Goal: Check status: Check status

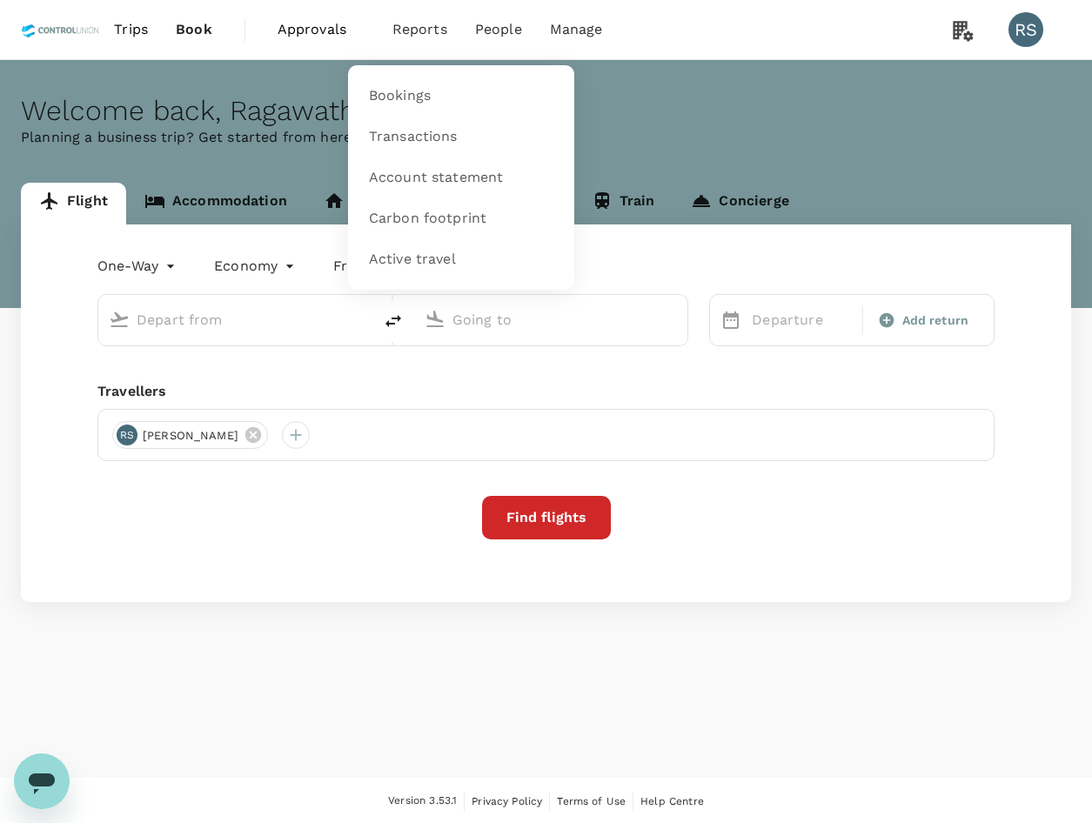
click at [419, 36] on span "Reports" at bounding box center [419, 29] width 55 height 21
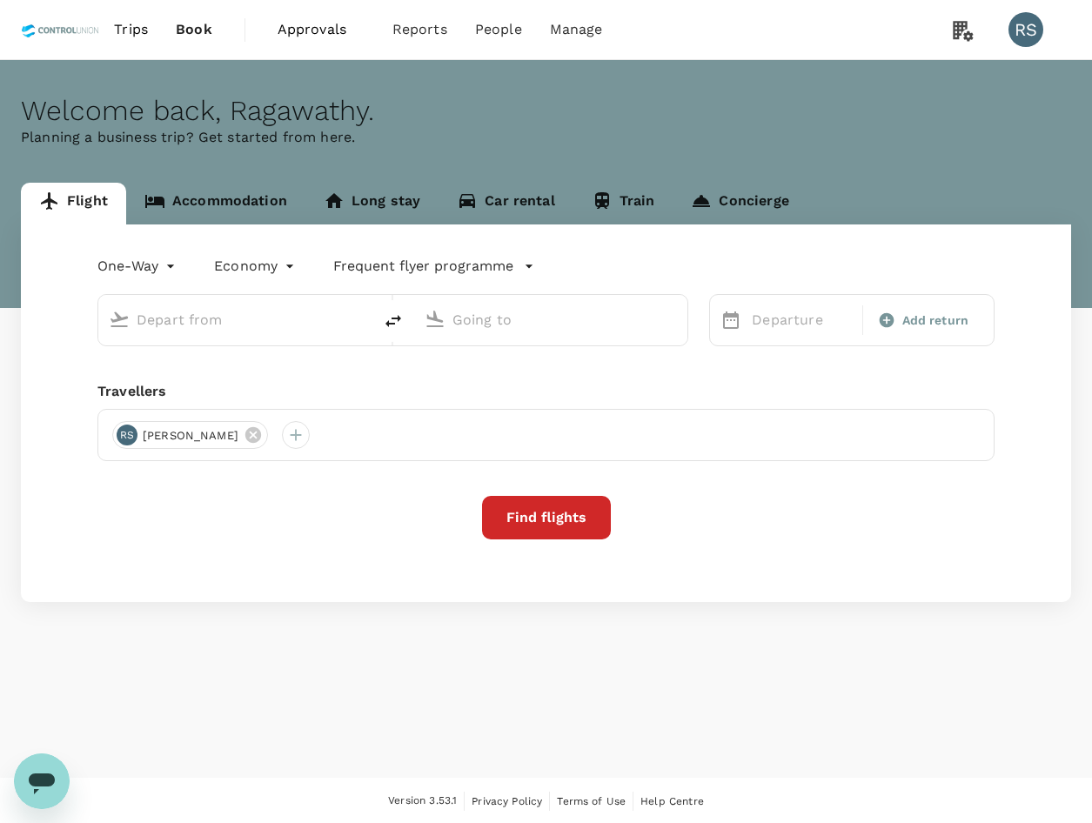
click at [326, 26] on span "Approvals" at bounding box center [321, 29] width 87 height 21
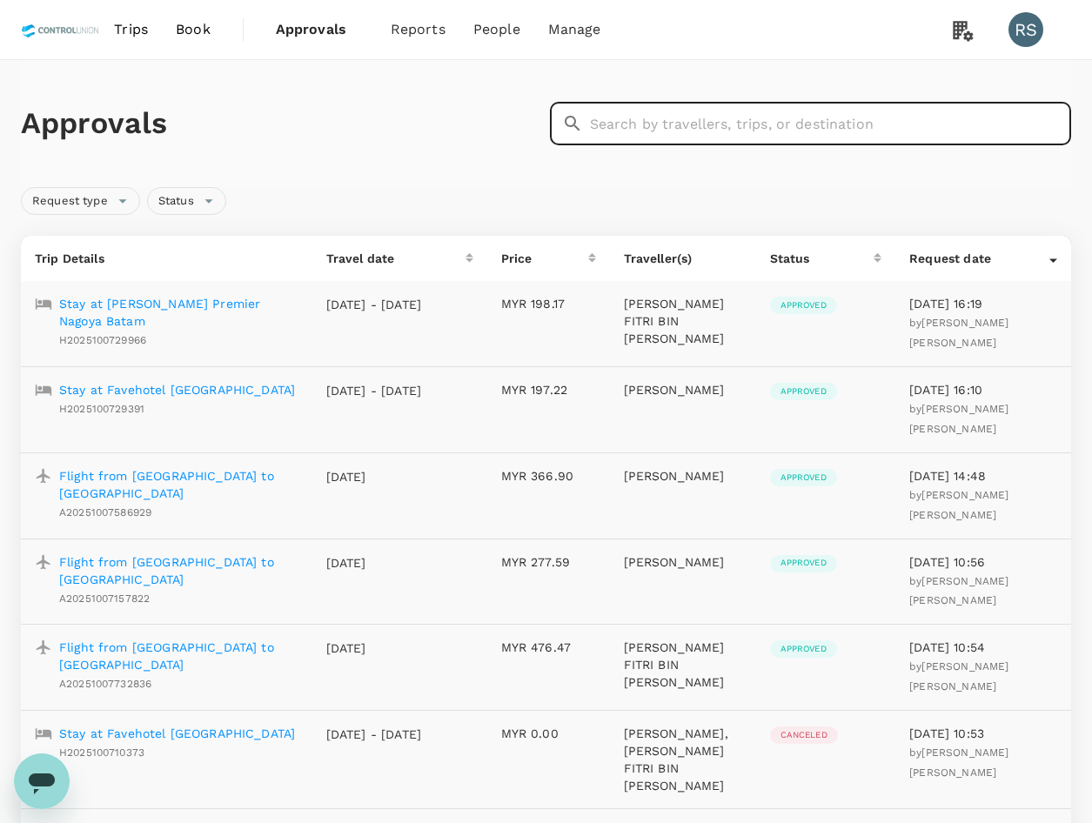
click at [770, 113] on input "text" at bounding box center [831, 124] width 482 height 44
paste input "A20251001562034"
type input "A20251001562034"
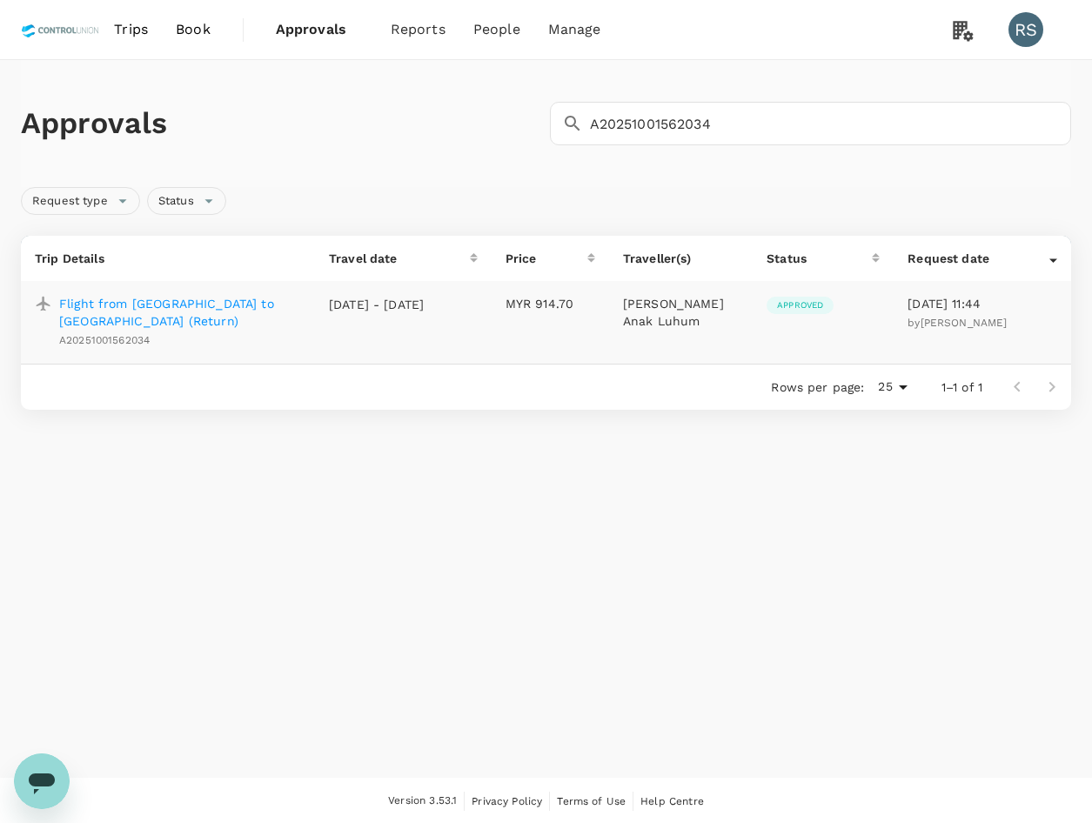
drag, startPoint x: 265, startPoint y: 305, endPoint x: 322, endPoint y: 322, distance: 60.0
click at [265, 305] on p "Flight from Kuching to Kuala Lumpur (Return)" at bounding box center [180, 312] width 242 height 35
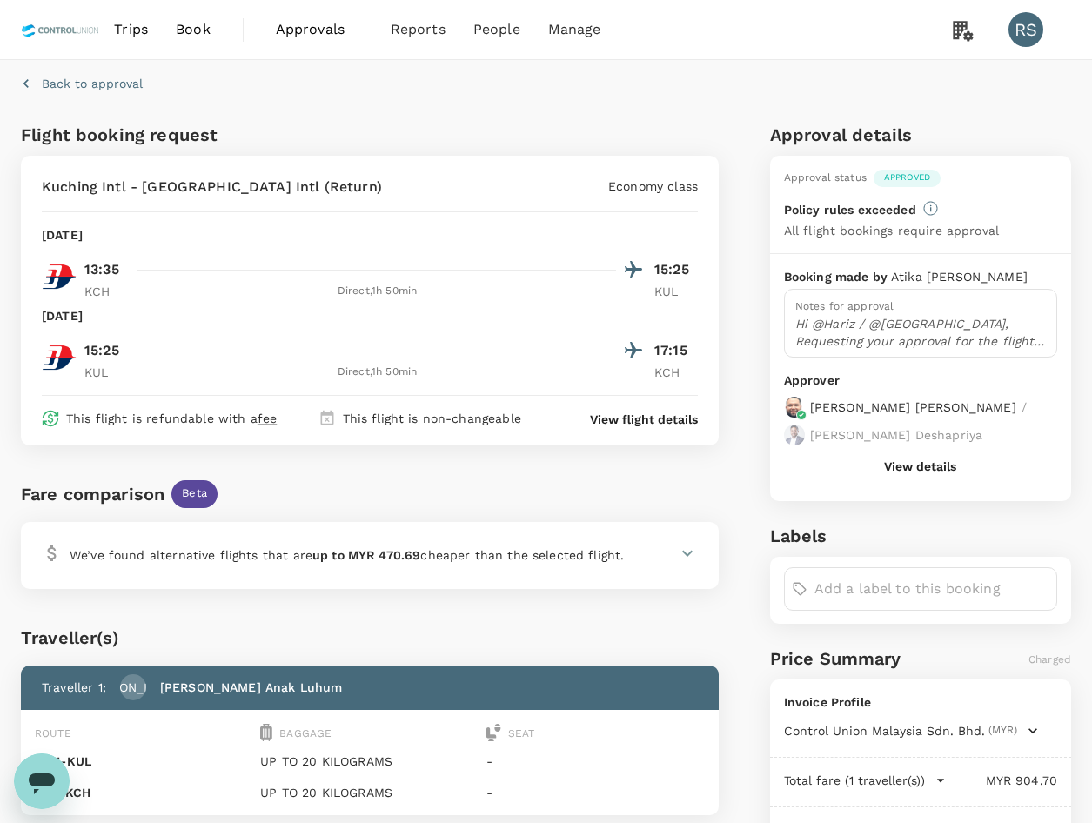
click at [961, 329] on p "Hi @Hariz / @Chathuranga, Requesting your approval for the flight below: PRJ NO…" at bounding box center [920, 332] width 251 height 35
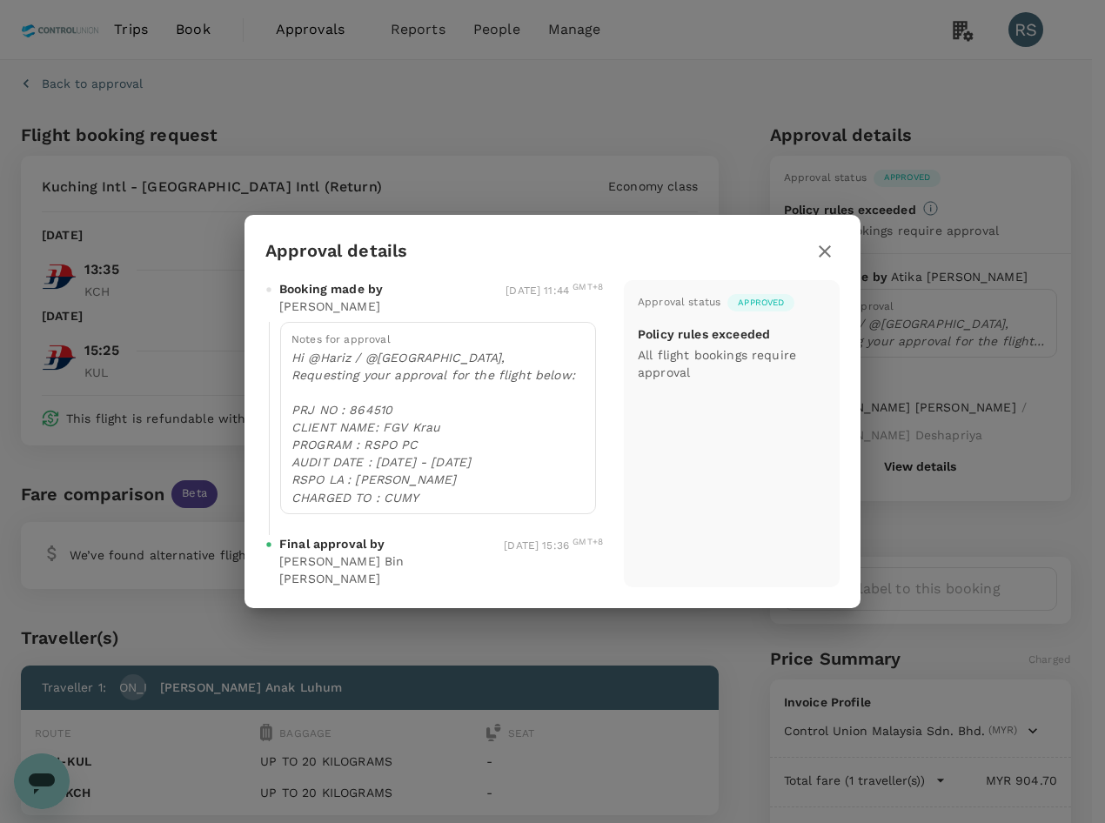
click at [448, 445] on p "Hi @Hariz / @Chathuranga, Requesting your approval for the flight below: PRJ NO…" at bounding box center [438, 427] width 293 height 157
click at [429, 501] on p "Hi @Hariz / @Chathuranga, Requesting your approval for the flight below: PRJ NO…" at bounding box center [438, 427] width 293 height 157
click at [831, 249] on icon "button" at bounding box center [825, 251] width 21 height 21
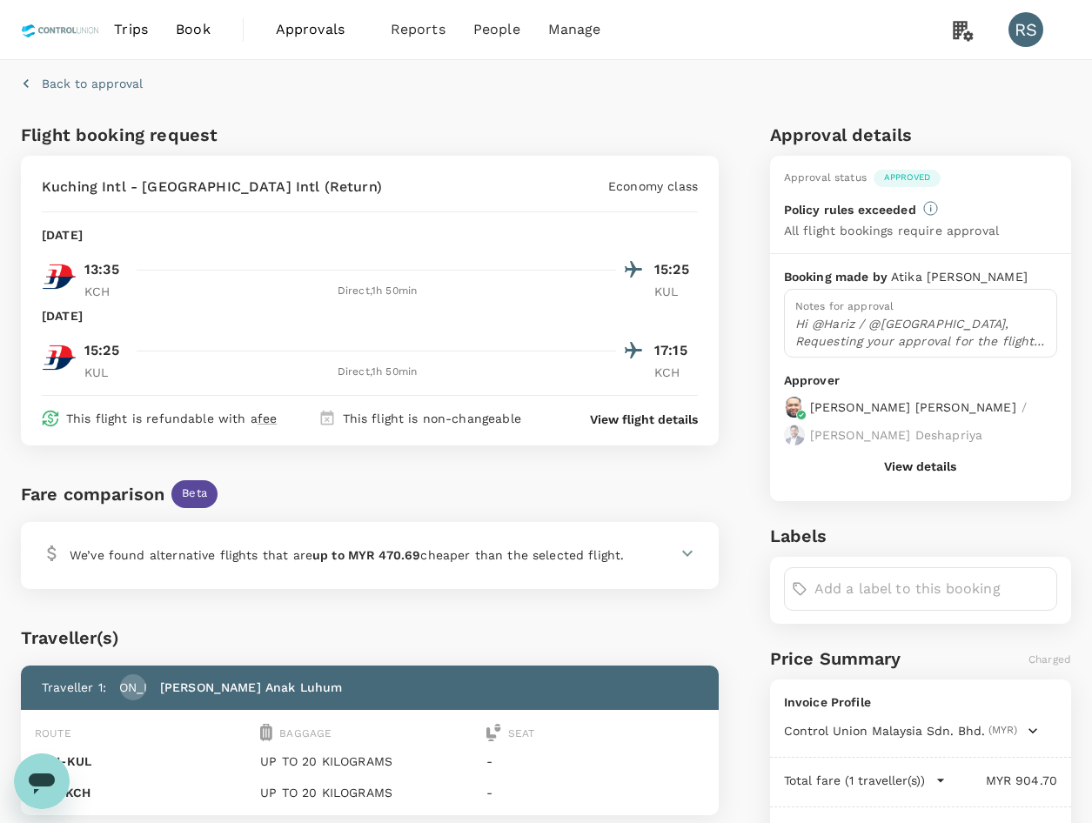
click at [329, 44] on link "Approvals 0" at bounding box center [319, 29] width 115 height 59
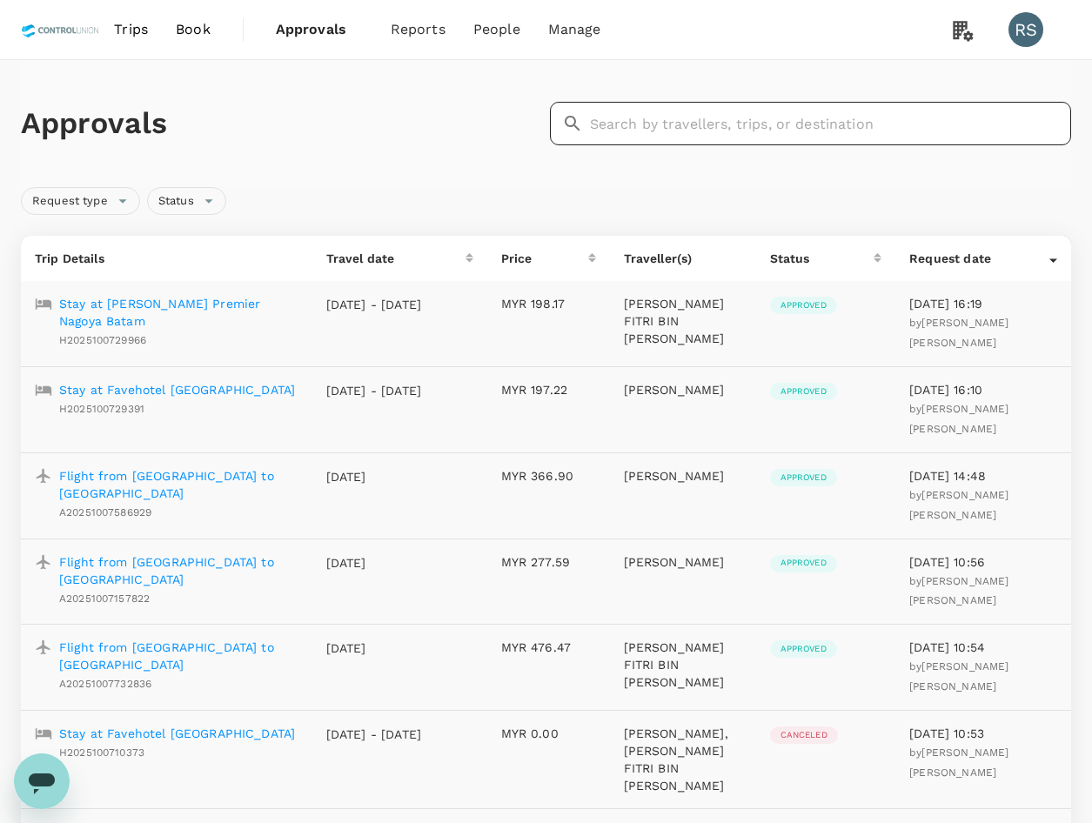
click at [813, 131] on input "text" at bounding box center [831, 124] width 482 height 44
paste input "H2025100353826"
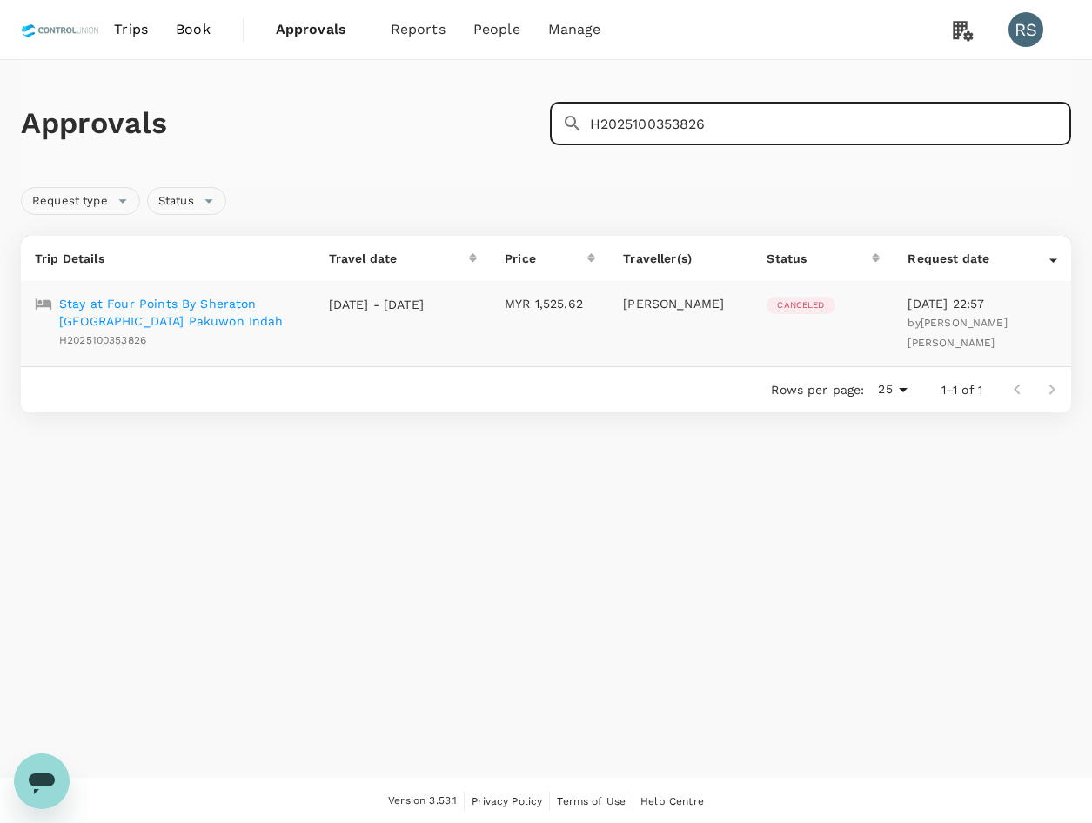
type input "H2025100353826"
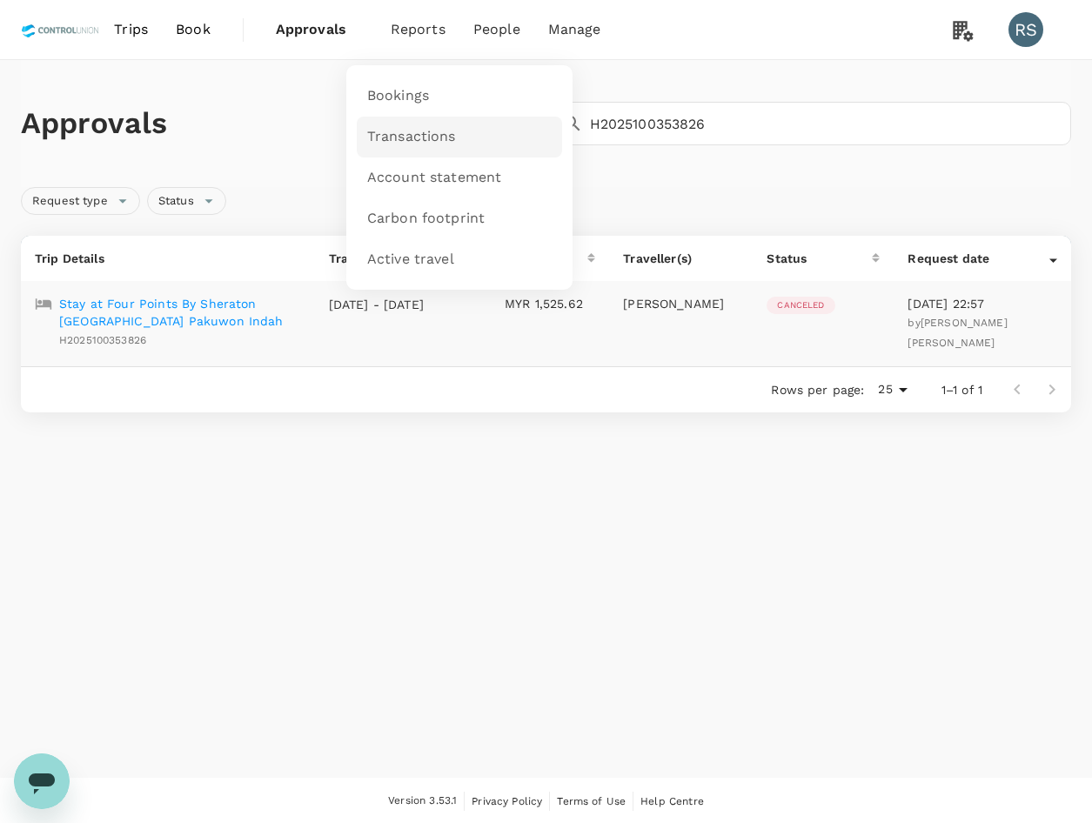
click at [446, 140] on span "Transactions" at bounding box center [411, 137] width 89 height 20
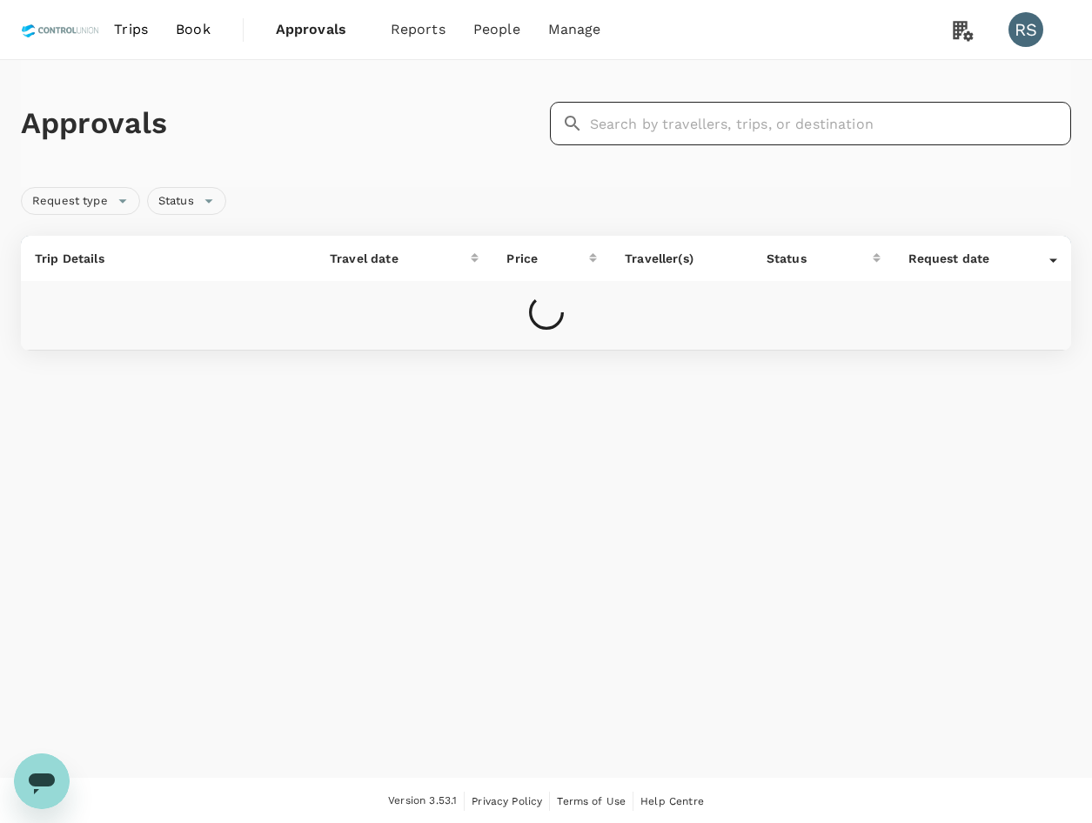
click at [703, 123] on input "text" at bounding box center [831, 124] width 482 height 44
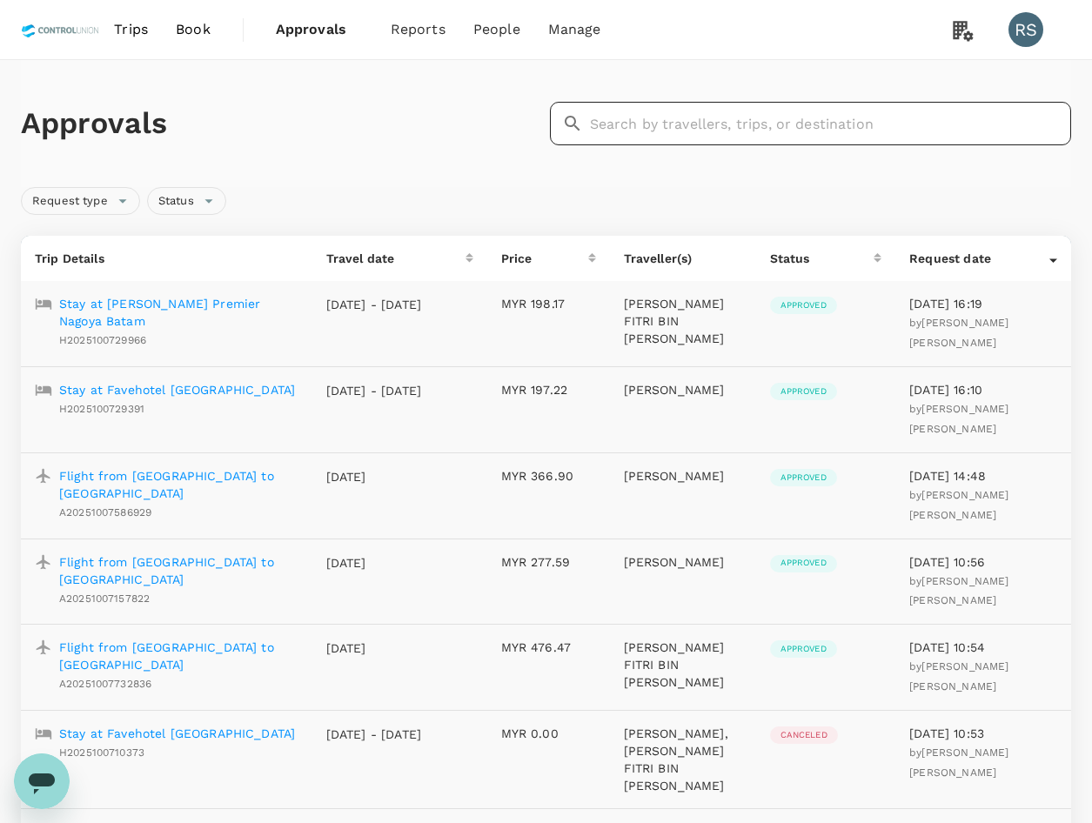
click at [778, 130] on input "text" at bounding box center [831, 124] width 482 height 44
paste input "H2025100353826"
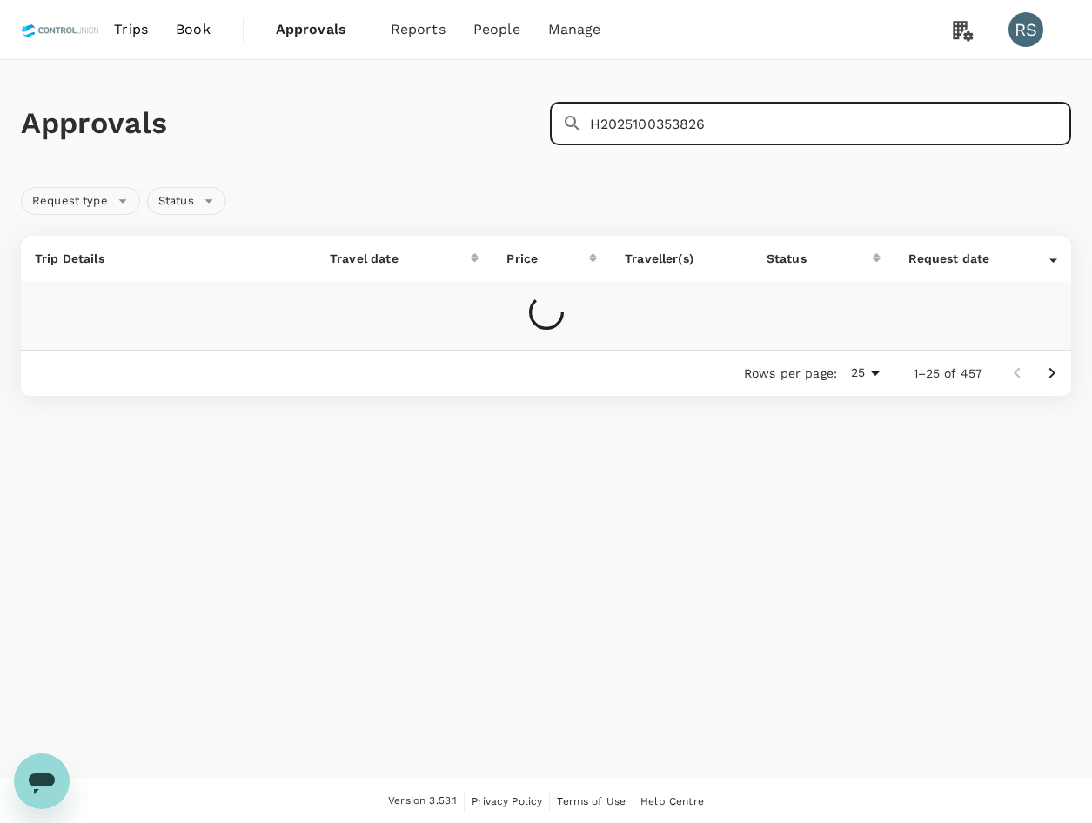
type input "H2025100353826"
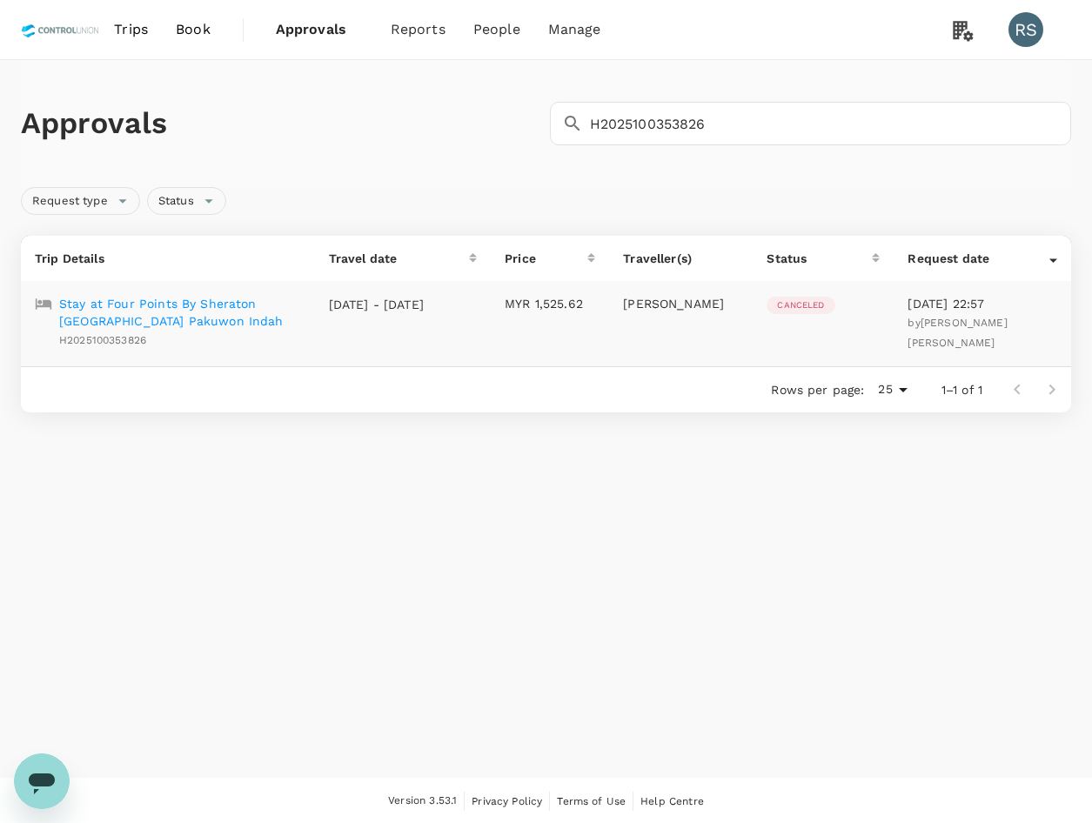
drag, startPoint x: 208, startPoint y: 299, endPoint x: 295, endPoint y: 305, distance: 87.2
click at [208, 299] on p "Stay at Four Points By Sheraton Surabaya Pakuwon Indah" at bounding box center [180, 312] width 242 height 35
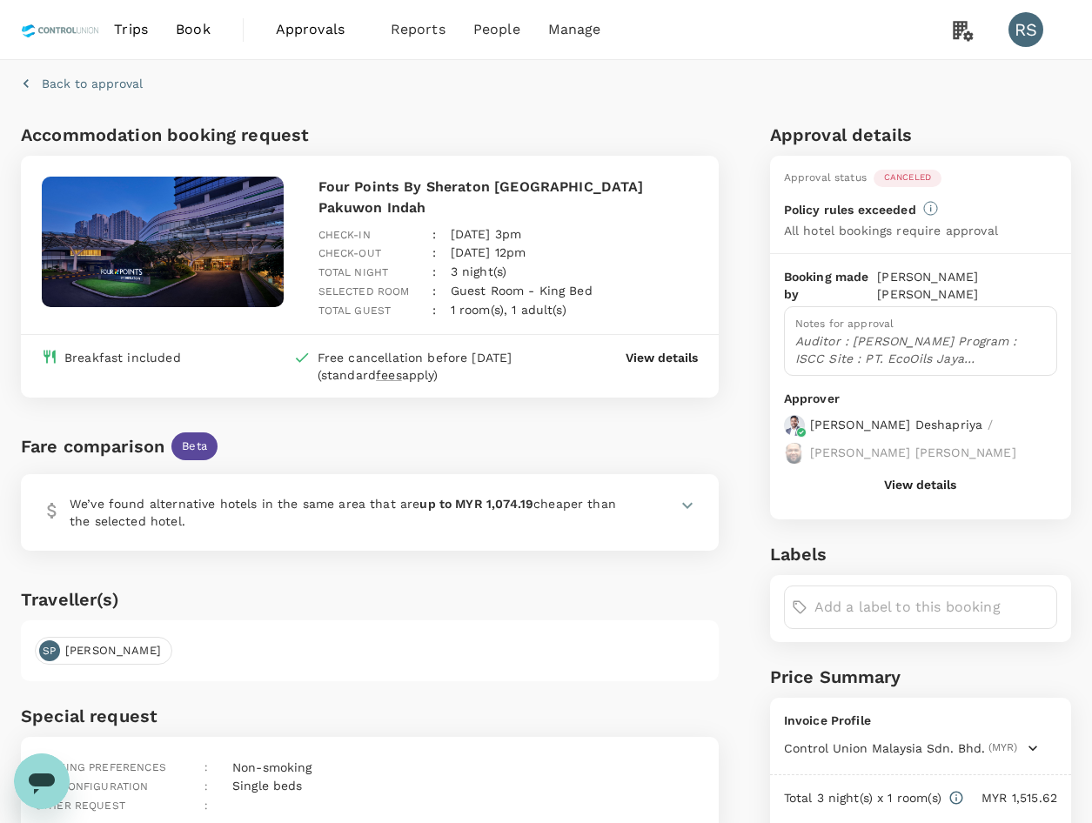
click at [913, 478] on button "View details" at bounding box center [920, 485] width 72 height 14
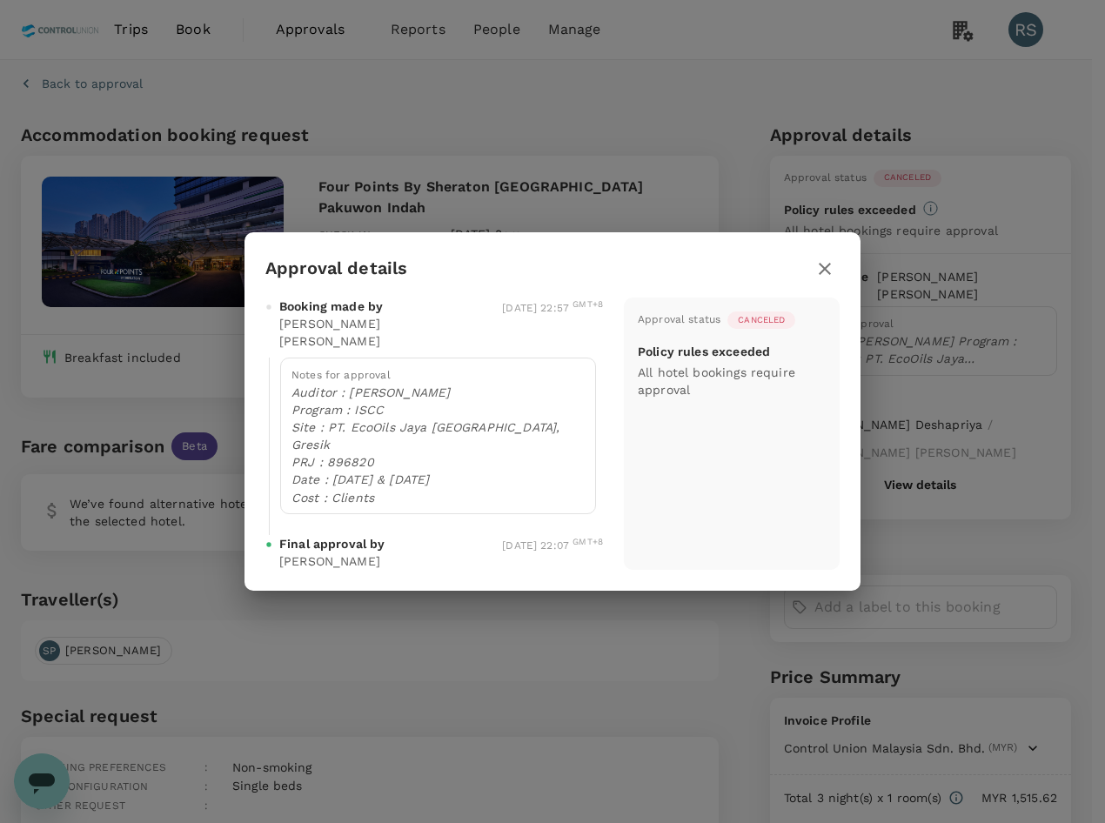
click at [830, 279] on icon "button" at bounding box center [825, 268] width 21 height 21
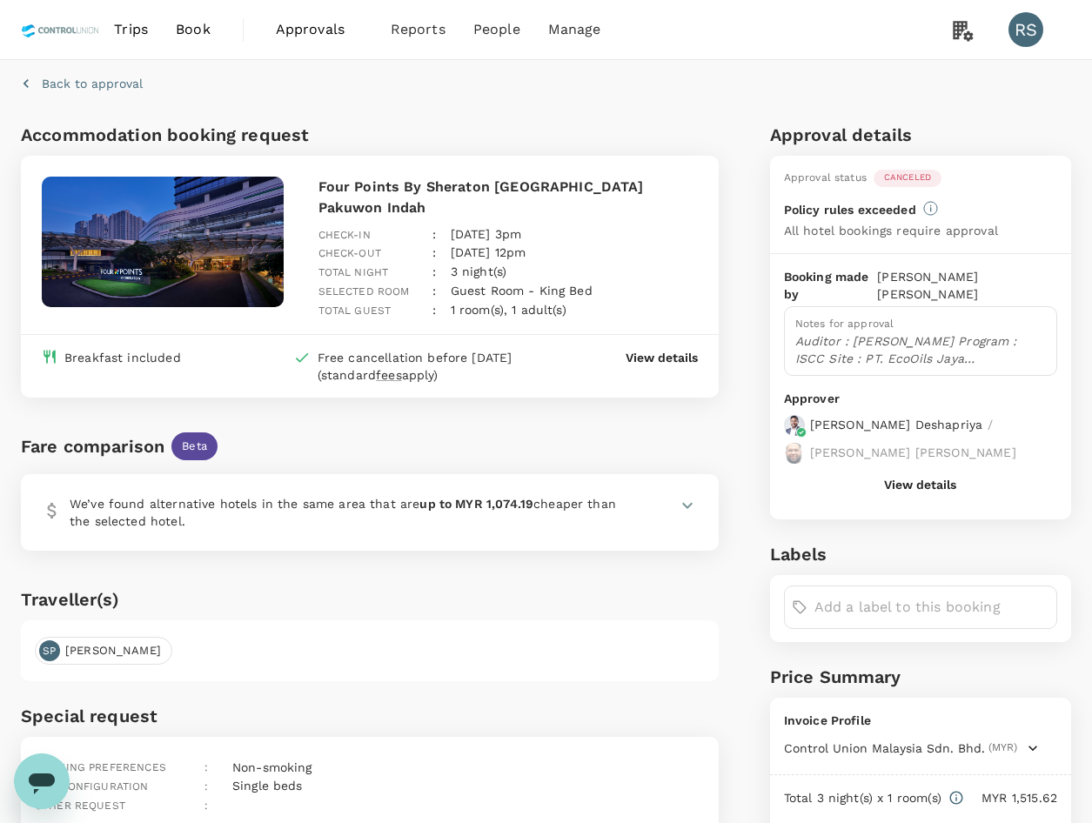
click at [319, 31] on span "Approvals" at bounding box center [319, 29] width 87 height 21
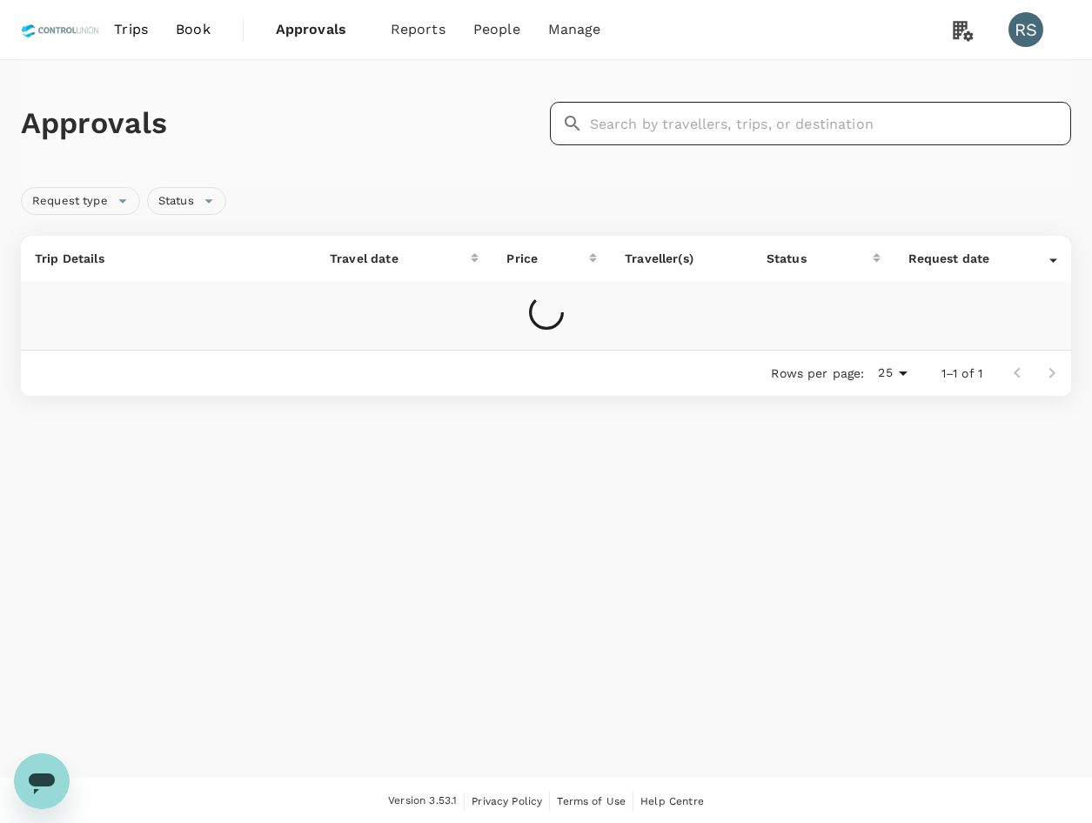
click at [735, 137] on input "text" at bounding box center [831, 124] width 482 height 44
paste input "A20251001562034"
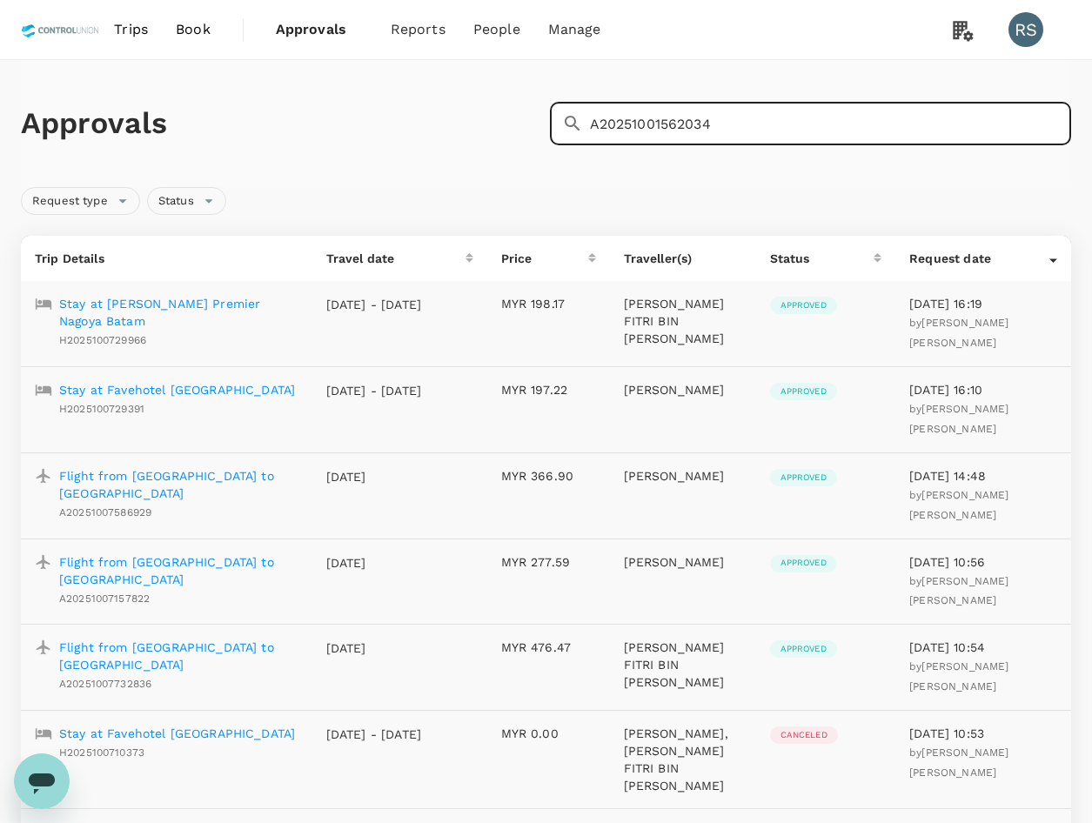
type input "A20251001562034"
click at [847, 119] on input "A20251001562034" at bounding box center [831, 124] width 482 height 44
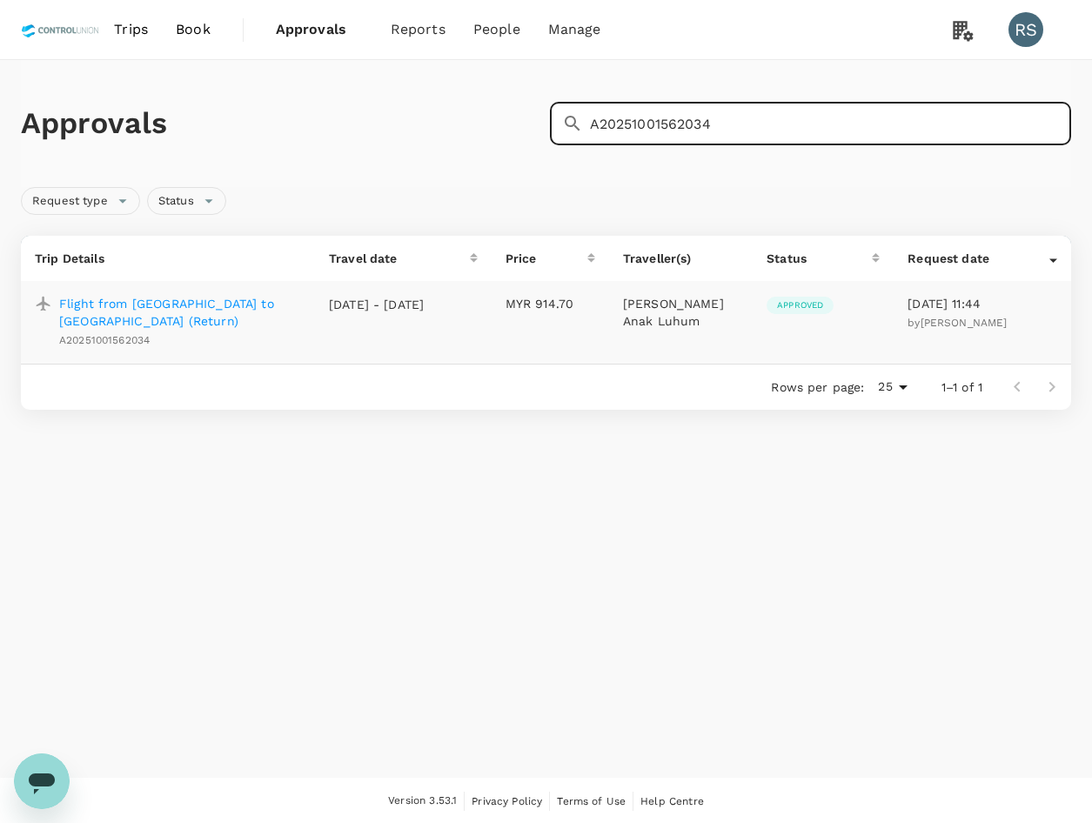
click at [175, 307] on p "Flight from Kuching to Kuala Lumpur (Return)" at bounding box center [180, 312] width 242 height 35
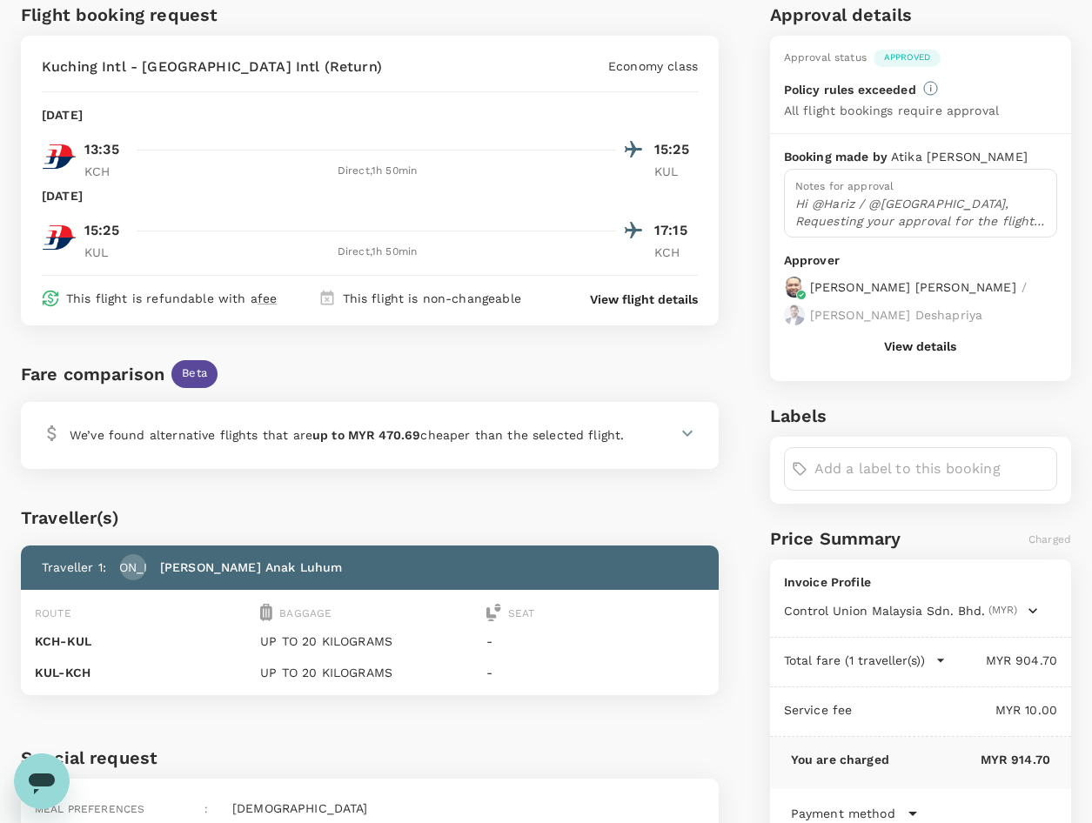
scroll to position [249, 0]
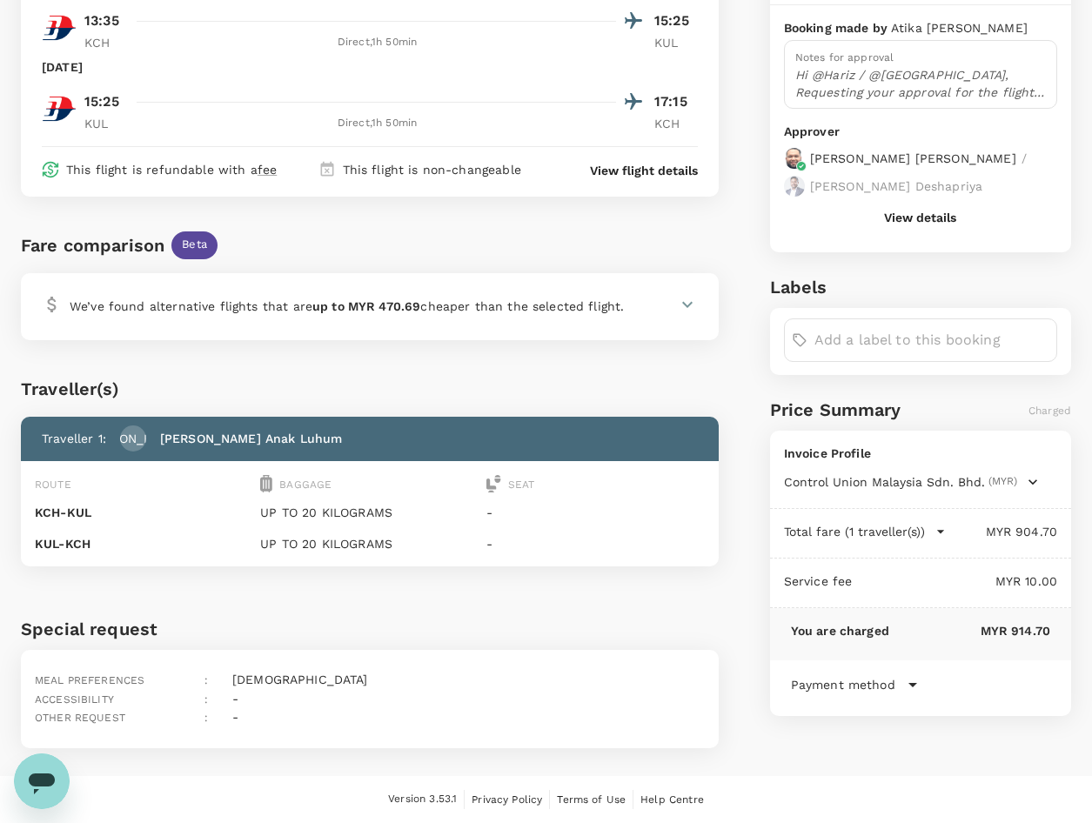
click at [955, 84] on p "Hi @Hariz / @Chathuranga, Requesting your approval for the flight below: PRJ NO…" at bounding box center [920, 83] width 251 height 35
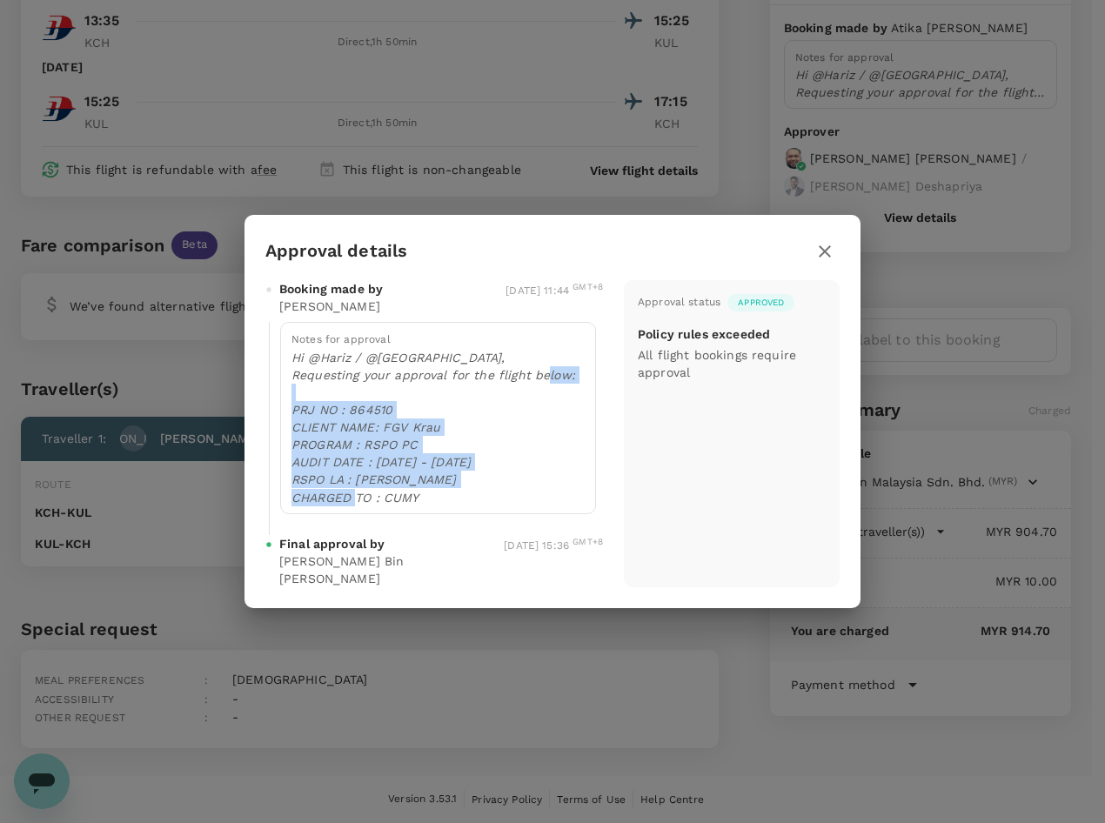
drag, startPoint x: 424, startPoint y: 495, endPoint x: 289, endPoint y: 404, distance: 162.9
click at [289, 404] on div "Notes for approval Hi @Hariz / @Chathuranga, Requesting your approval for the f…" at bounding box center [438, 417] width 316 height 191
copy p "PRJ NO : 864510 CLIENT NAME: FGV Krau PROGRAM : RSPO PC AUDIT DATE : 06 - 10 Oc…"
click at [836, 244] on button "button" at bounding box center [825, 252] width 30 height 30
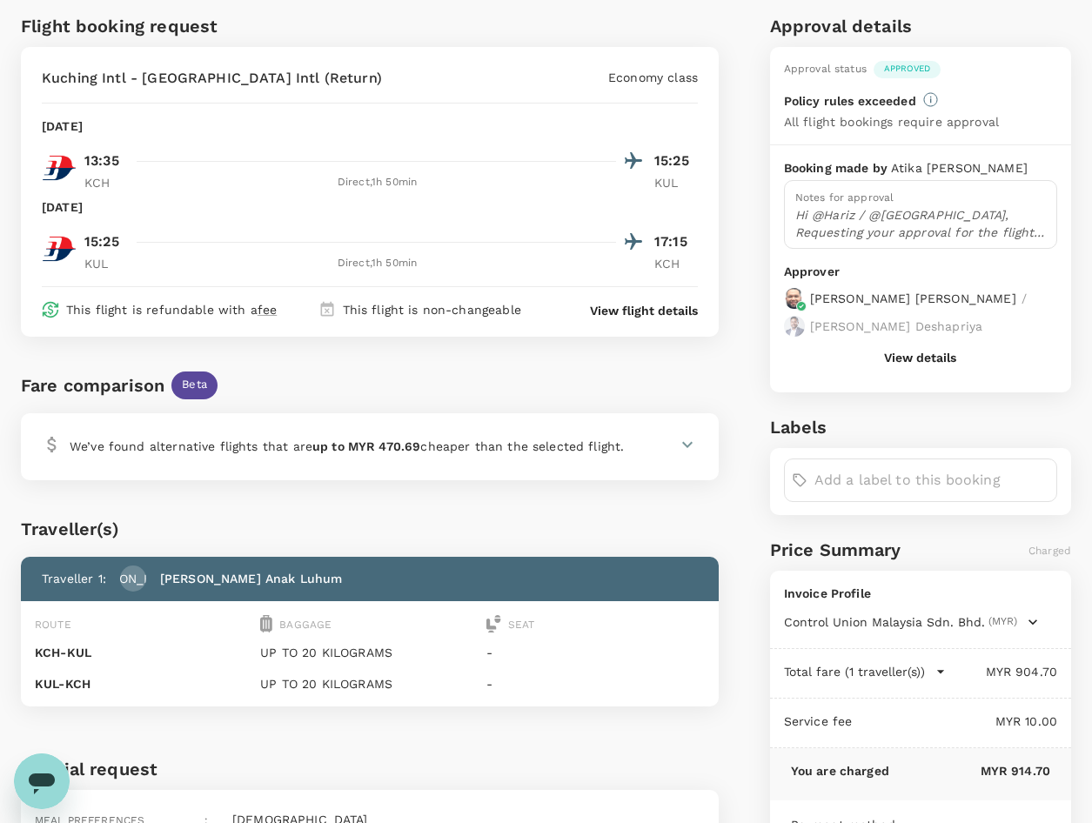
scroll to position [0, 0]
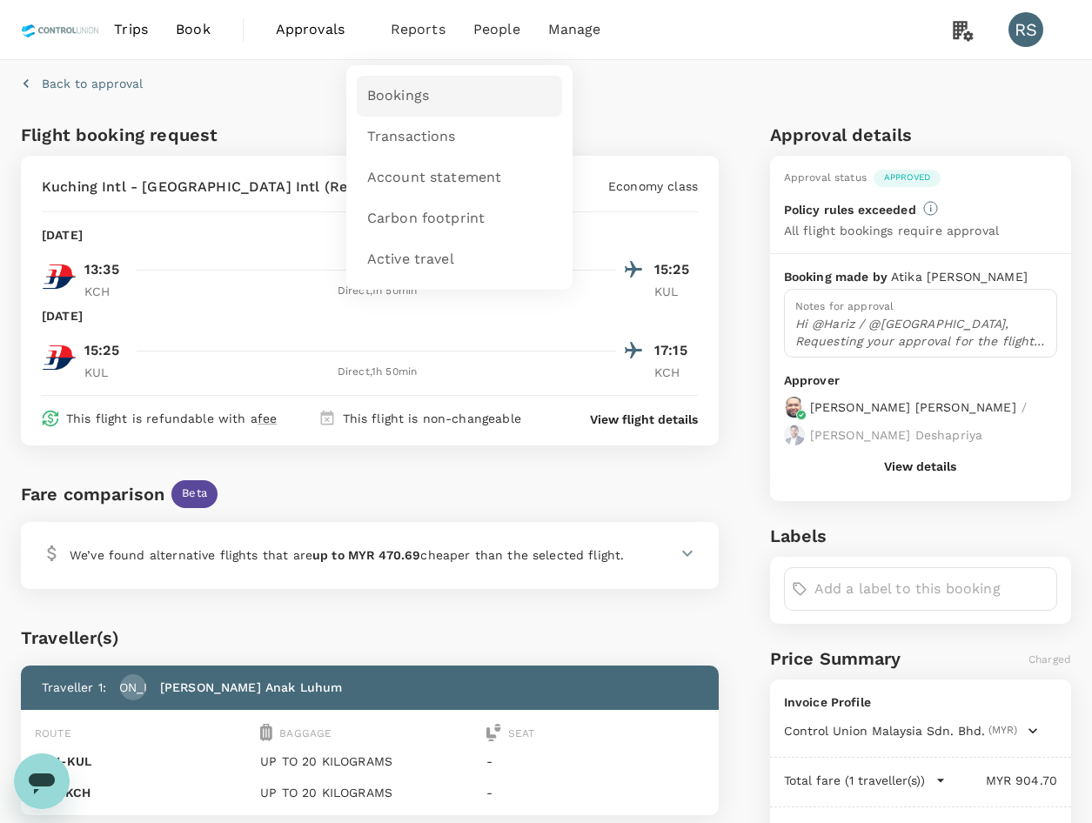
click at [438, 92] on link "Bookings" at bounding box center [459, 96] width 205 height 41
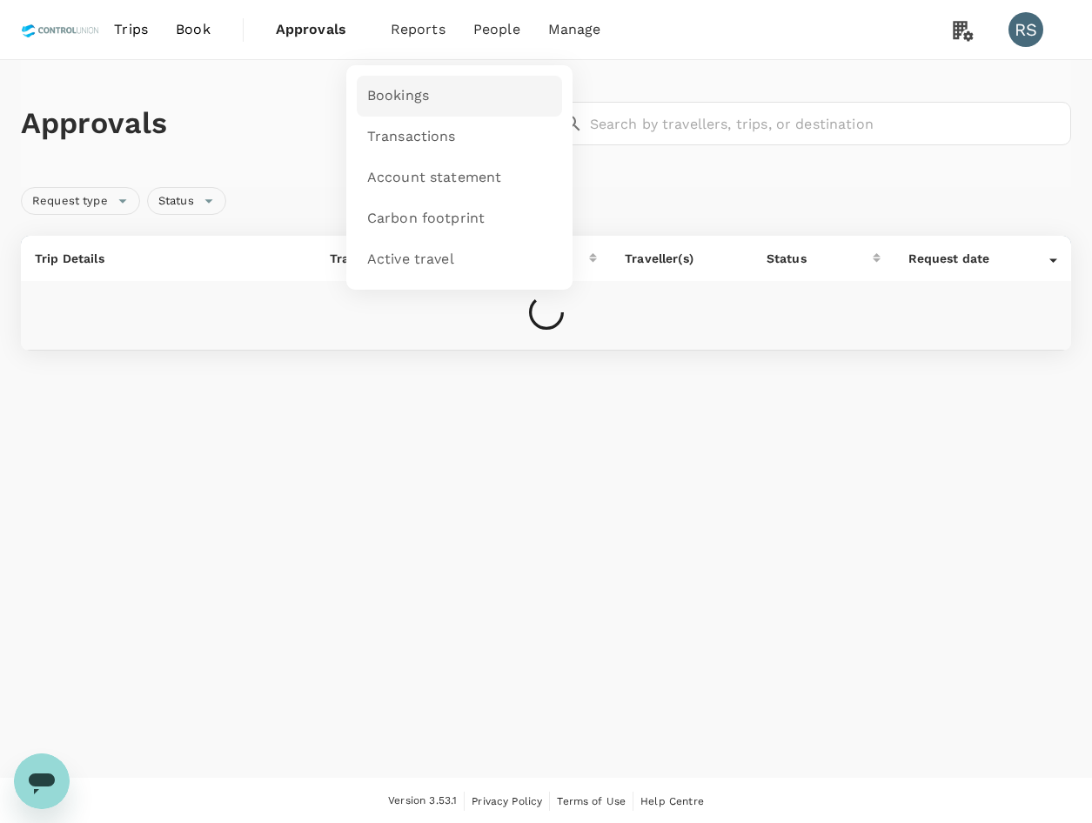
click at [421, 89] on span "Bookings" at bounding box center [398, 96] width 62 height 20
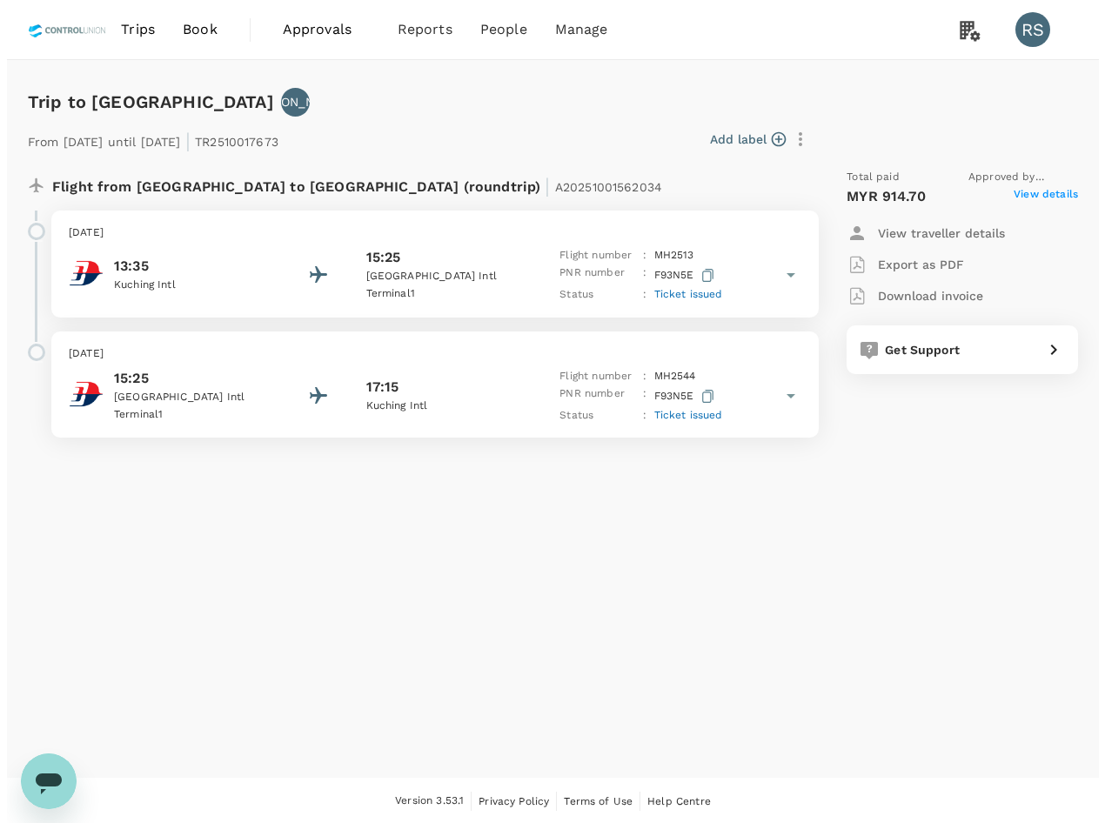
scroll to position [2, 0]
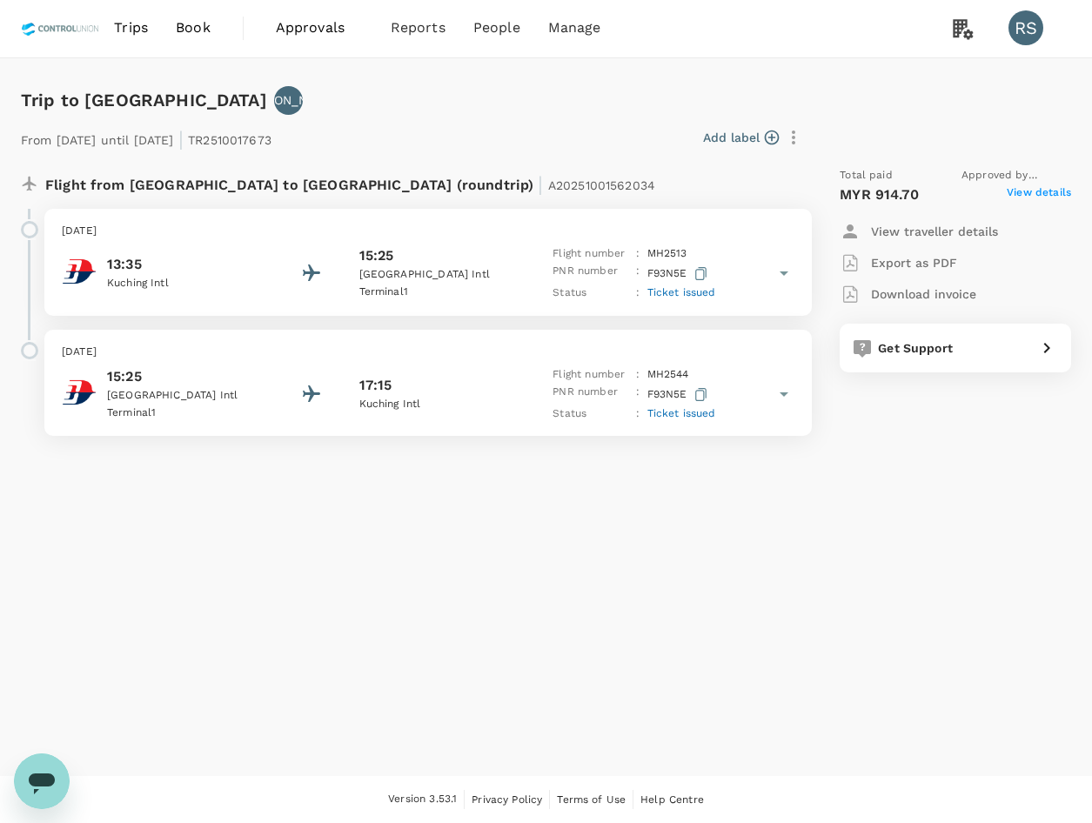
click at [1040, 198] on span "View details" at bounding box center [1039, 194] width 64 height 21
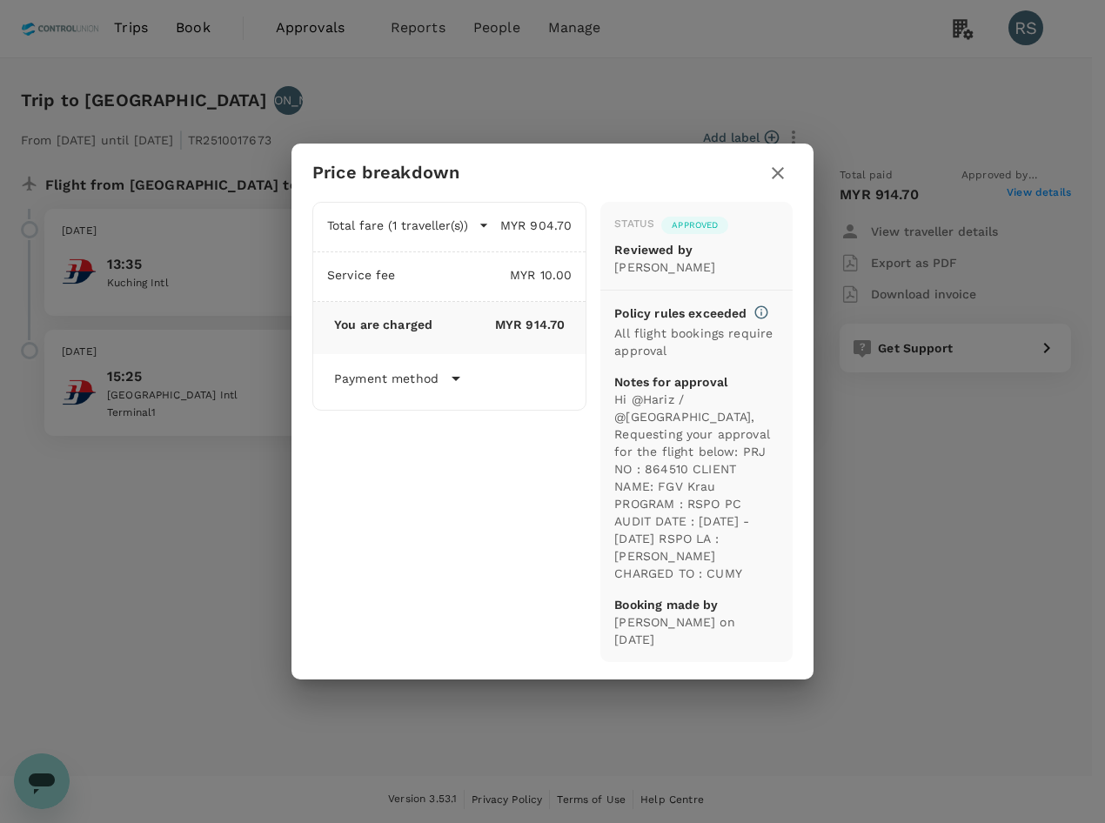
click at [780, 187] on button "button" at bounding box center [778, 173] width 30 height 30
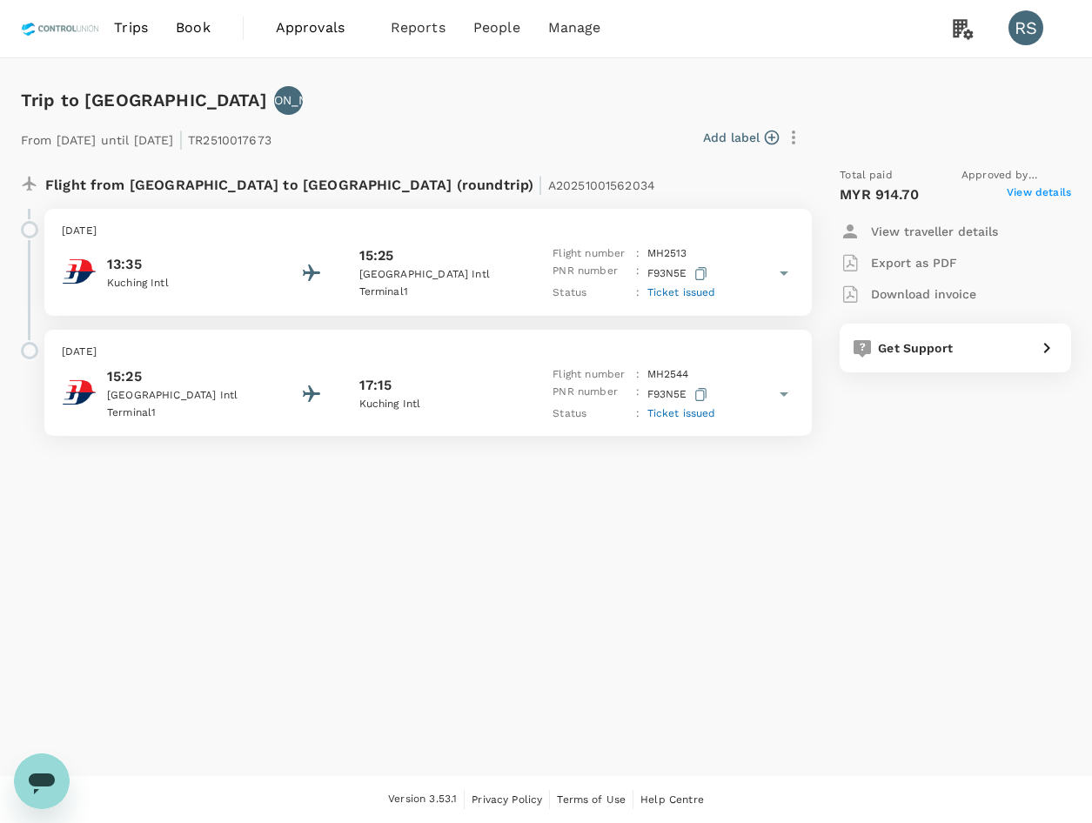
click at [923, 291] on p "Download invoice" at bounding box center [923, 293] width 105 height 17
click at [1055, 190] on span "View details" at bounding box center [1039, 194] width 64 height 21
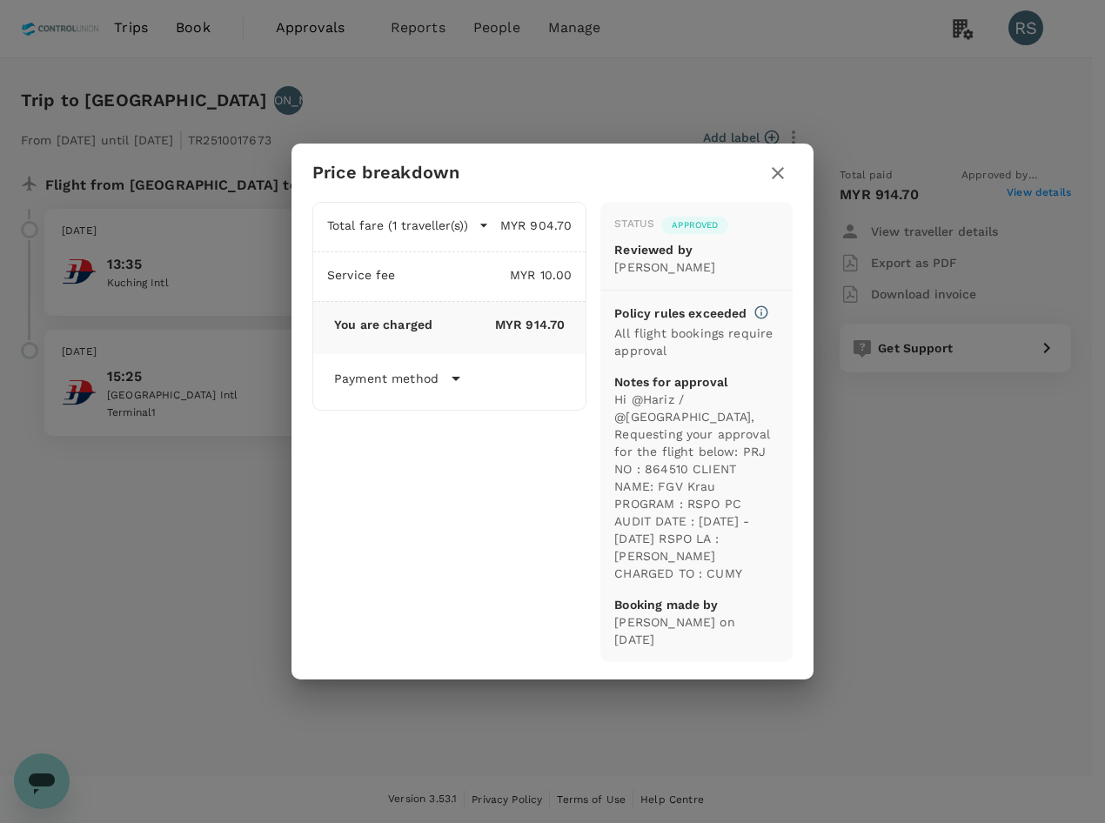
click at [572, 771] on div "Price breakdown Total fare (1 traveller(s)) MYR 904.70 Air fare MYR 904.70 Bagg…" at bounding box center [552, 411] width 1105 height 823
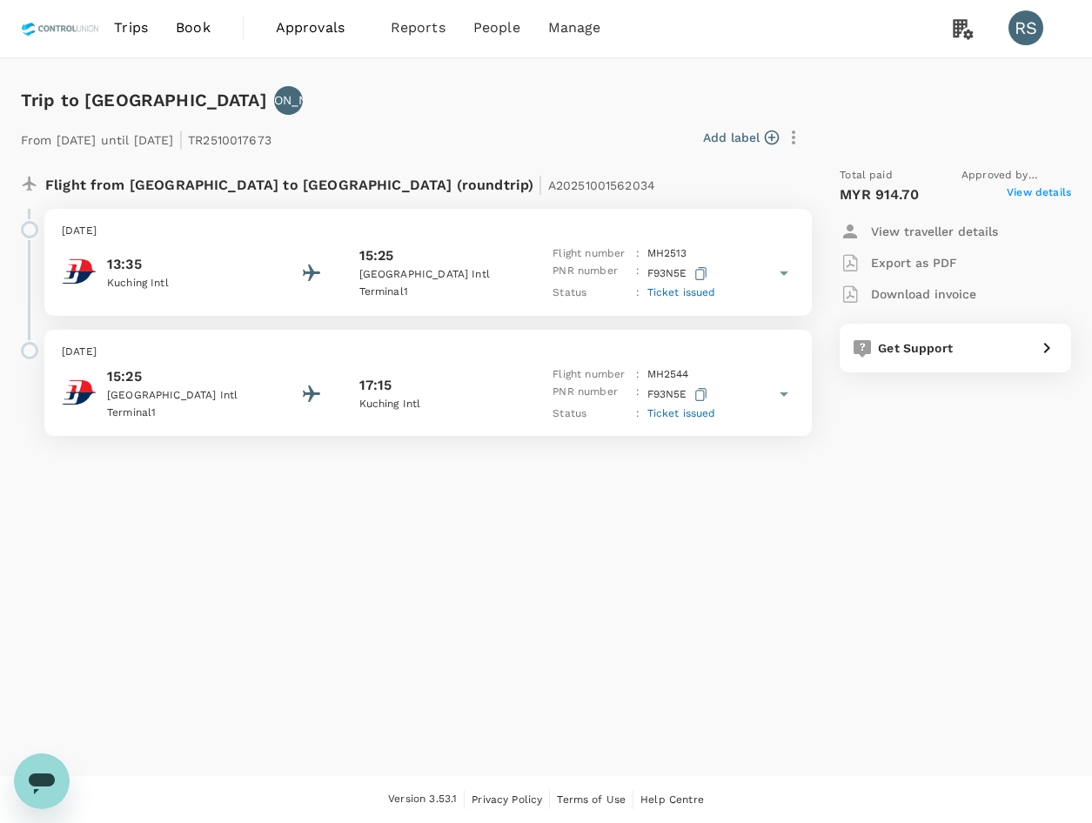
click at [1036, 198] on span "View details" at bounding box center [1039, 194] width 64 height 21
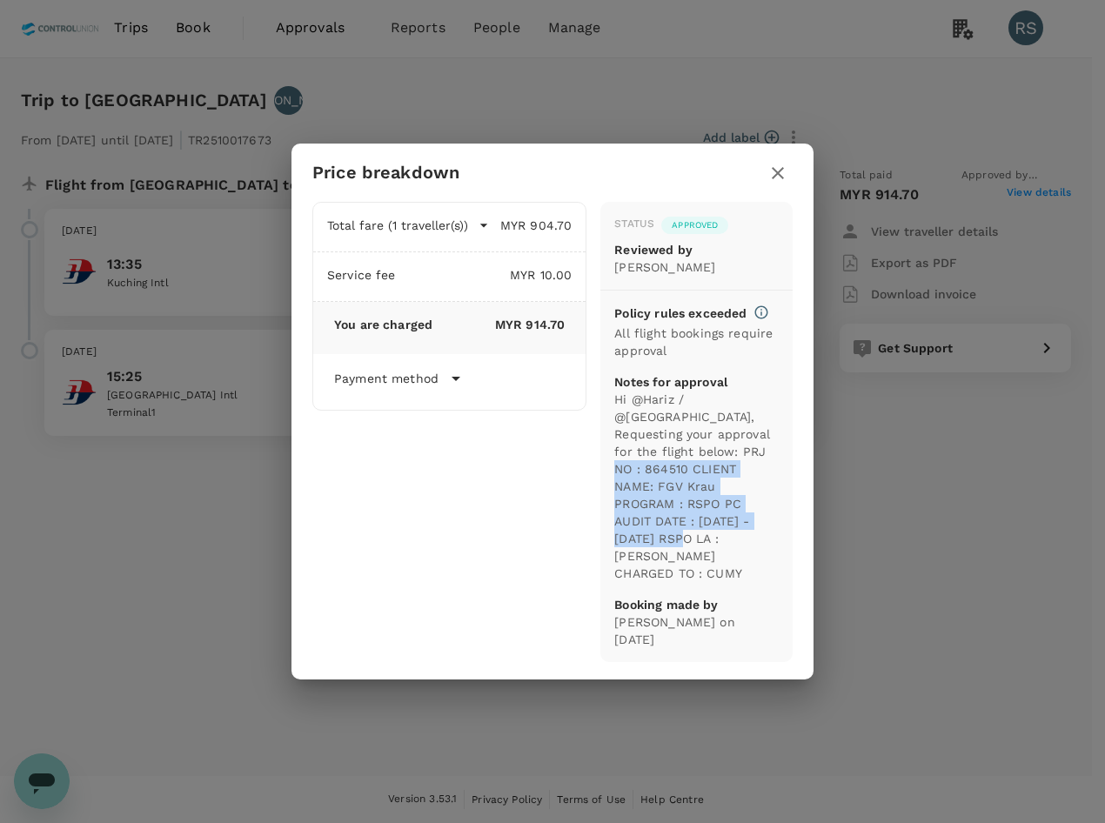
drag, startPoint x: 719, startPoint y: 470, endPoint x: 734, endPoint y: 539, distance: 70.3
click at [734, 539] on p "Hi @Hariz / @Chathuranga, Requesting your approval for the flight below: PRJ NO…" at bounding box center [696, 486] width 164 height 191
copy p "864510 CLIENT NAME: FGV Krau PROGRAM : RSPO PC AUDIT DATE : 06 - 10 October 202…"
